Goal: Transaction & Acquisition: Purchase product/service

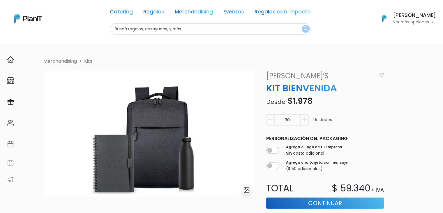
click at [127, 30] on input "text" at bounding box center [210, 28] width 201 height 11
type input "toalla"
click at [302, 25] on button "submit" at bounding box center [306, 29] width 8 height 8
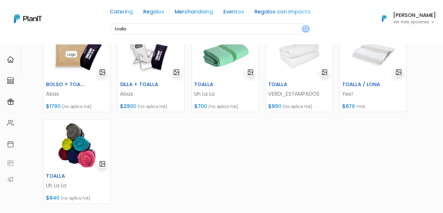
scroll to position [181, 0]
click at [299, 52] on img at bounding box center [299, 53] width 66 height 51
